Goal: Information Seeking & Learning: Check status

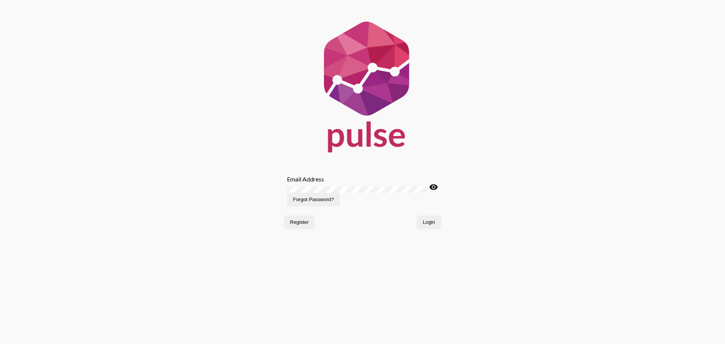
click at [327, 181] on div "Email Address" at bounding box center [362, 179] width 151 height 7
click at [326, 183] on input "Email Address" at bounding box center [362, 179] width 151 height 7
type input "[EMAIL_ADDRESS][DOMAIN_NAME]"
click at [417, 216] on button "Login" at bounding box center [429, 223] width 25 height 14
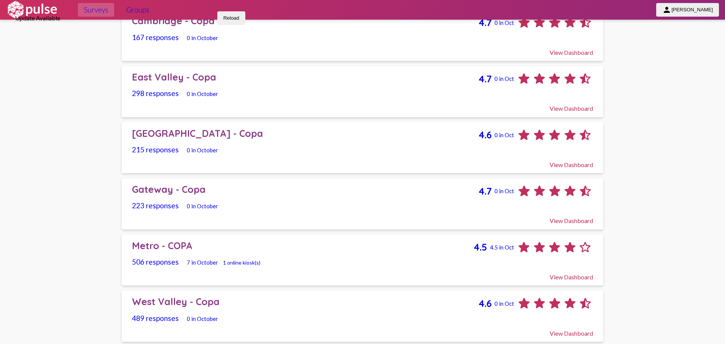
scroll to position [179, 0]
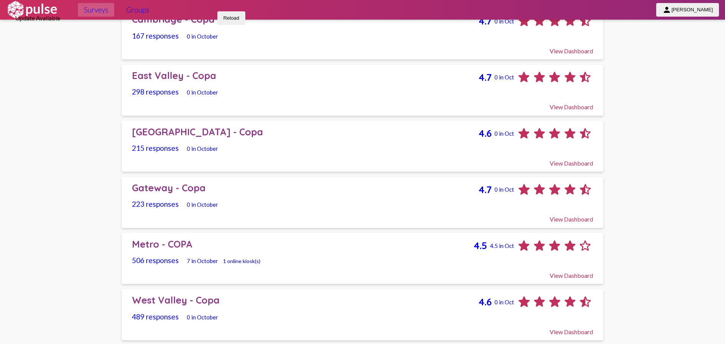
click at [239, 247] on div "Metro - COPA" at bounding box center [303, 244] width 342 height 12
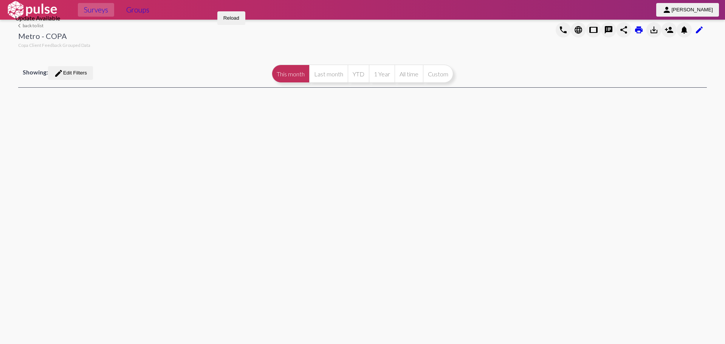
select select
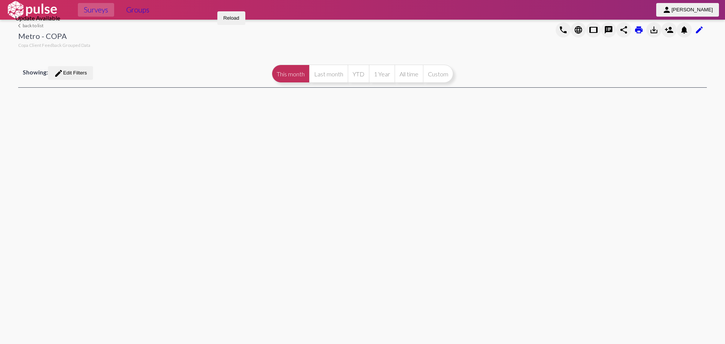
select select
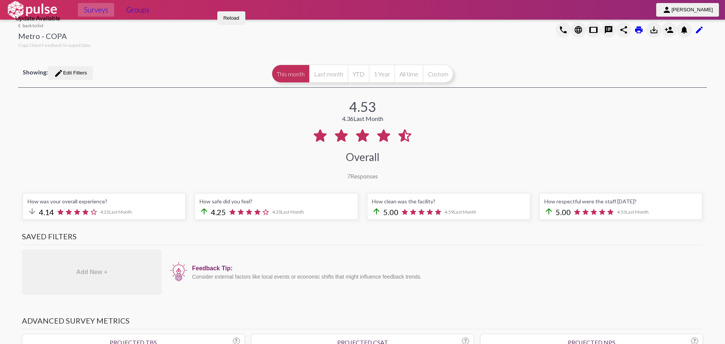
select select "All"
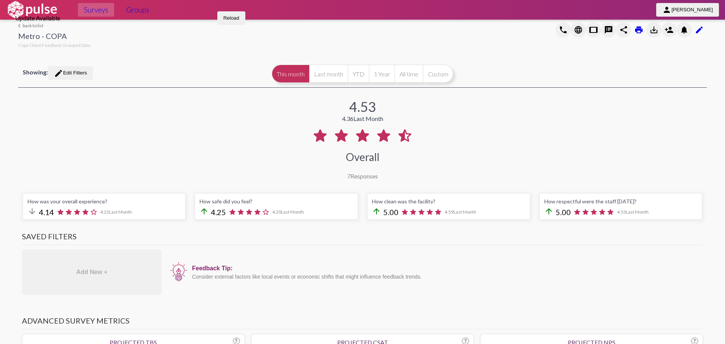
select select "All"
click at [413, 78] on button "All time" at bounding box center [409, 74] width 28 height 18
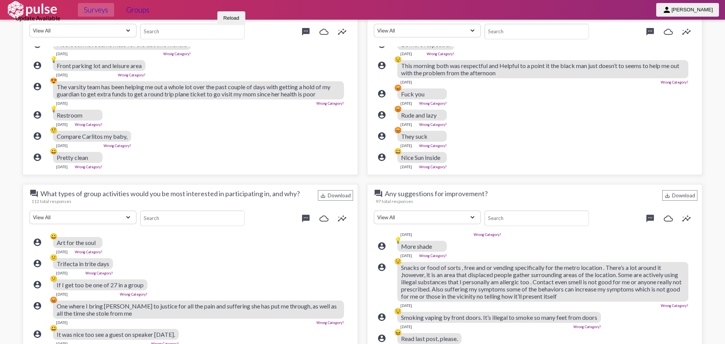
scroll to position [416, 0]
